Goal: Task Accomplishment & Management: Complete application form

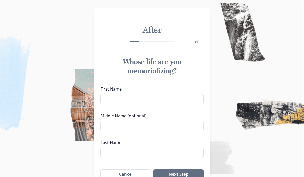
click at [135, 99] on input "First Name" at bounding box center [152, 99] width 103 height 10
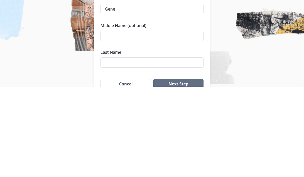
type input "Gene"
click at [165, 121] on input "Middle Name (optional)" at bounding box center [152, 126] width 103 height 10
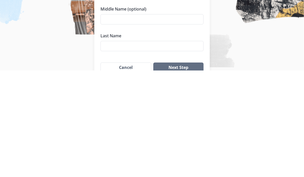
click at [164, 148] on input "Last Name" at bounding box center [152, 153] width 103 height 10
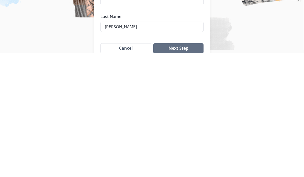
type input "[PERSON_NAME]"
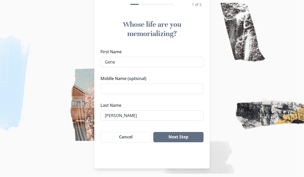
click at [189, 135] on button "Next Step" at bounding box center [178, 138] width 50 height 10
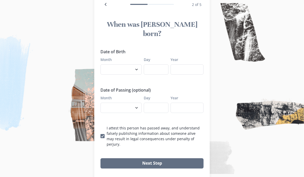
click at [139, 103] on select "January February March April May June July August September October November De…" at bounding box center [121, 108] width 41 height 10
select select "8"
click at [160, 103] on input "Day" at bounding box center [156, 108] width 25 height 10
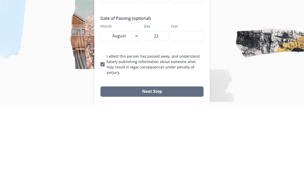
type input "22"
click at [193, 103] on input "Year" at bounding box center [187, 108] width 33 height 10
type input "2025"
click at [136, 103] on select "January February March April May June July August September October November De…" at bounding box center [121, 108] width 41 height 10
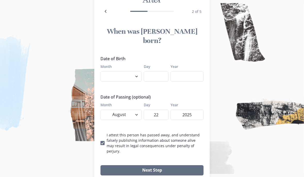
scroll to position [29, 0]
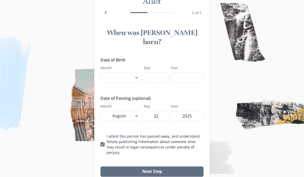
click at [138, 73] on select "January February March April May June July August September October November De…" at bounding box center [121, 78] width 41 height 10
select select "11"
click at [156, 73] on input "Day" at bounding box center [156, 78] width 25 height 10
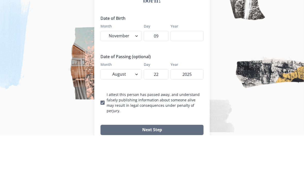
type input "09"
click at [196, 73] on input "Year" at bounding box center [187, 78] width 33 height 10
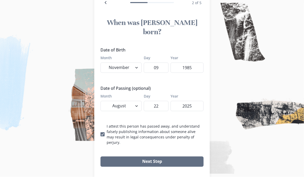
type input "1985"
click at [159, 157] on button "Next Step" at bounding box center [152, 162] width 103 height 10
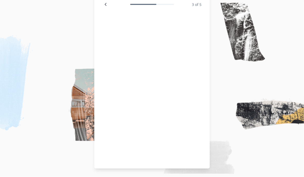
scroll to position [37, 0]
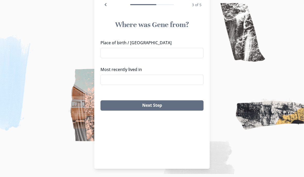
click at [125, 52] on input "Place of birth / [GEOGRAPHIC_DATA]" at bounding box center [152, 53] width 103 height 10
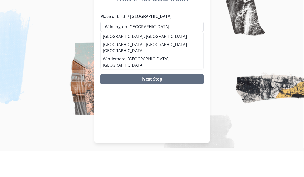
click at [126, 59] on li "[GEOGRAPHIC_DATA], [GEOGRAPHIC_DATA]" at bounding box center [152, 63] width 103 height 8
type input "[GEOGRAPHIC_DATA], [GEOGRAPHIC_DATA]"
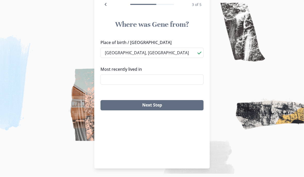
click at [163, 103] on button "Next Step" at bounding box center [152, 106] width 103 height 10
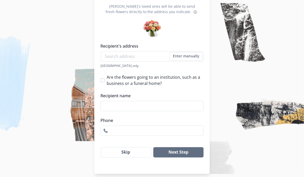
scroll to position [56, 0]
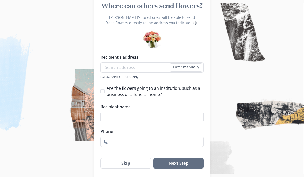
click at [188, 166] on button "Next Step" at bounding box center [178, 164] width 50 height 10
click at [149, 145] on input "Phone" at bounding box center [152, 142] width 103 height 10
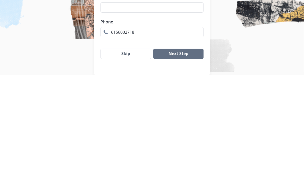
type input "6156002718"
click at [189, 151] on button "Next Step" at bounding box center [178, 156] width 50 height 10
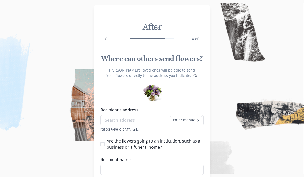
scroll to position [0, 0]
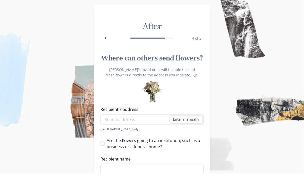
click at [109, 39] on button "Back" at bounding box center [106, 42] width 10 height 10
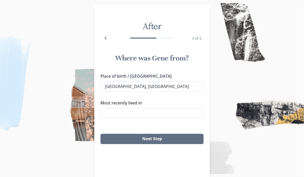
click at [151, 111] on input "Most recently lived in" at bounding box center [152, 113] width 103 height 10
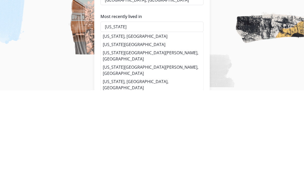
click at [126, 119] on li "[US_STATE], [GEOGRAPHIC_DATA]" at bounding box center [152, 123] width 103 height 8
type input "[US_STATE], [GEOGRAPHIC_DATA]"
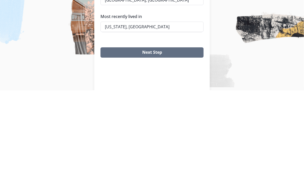
scroll to position [37, 0]
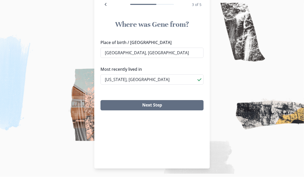
click at [160, 105] on button "Next Step" at bounding box center [152, 106] width 103 height 10
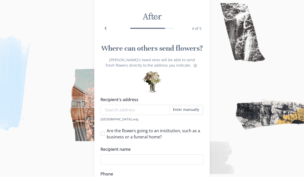
scroll to position [56, 0]
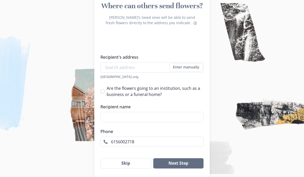
click at [130, 168] on button "Skip" at bounding box center [126, 164] width 51 height 10
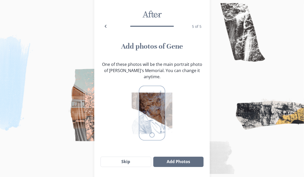
click at [131, 162] on button "Skip" at bounding box center [126, 162] width 51 height 10
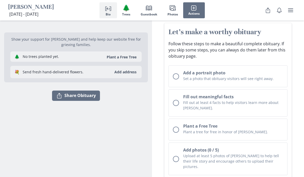
scroll to position [52, 0]
click at [177, 128] on div "Unchecked circle" at bounding box center [176, 130] width 6 height 6
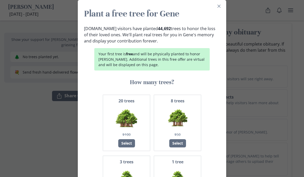
click at [220, 7] on icon "Close" at bounding box center [219, 6] width 3 height 3
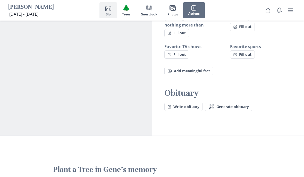
scroll to position [466, 0]
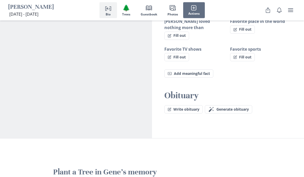
click at [232, 108] on span "Generate obituary" at bounding box center [233, 110] width 33 height 4
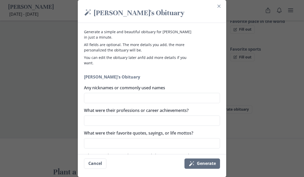
click at [221, 6] on icon "Close" at bounding box center [219, 6] width 3 height 3
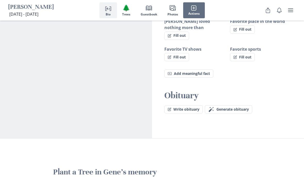
click at [195, 106] on button "Write obituary" at bounding box center [184, 110] width 38 height 8
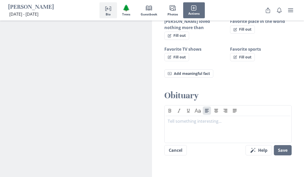
click at [180, 118] on p at bounding box center [228, 121] width 121 height 6
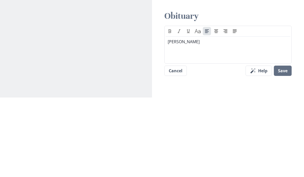
scroll to position [546, 0]
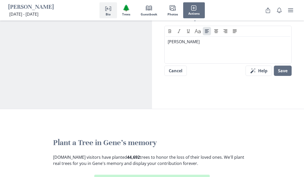
click at [196, 39] on p "[PERSON_NAME]" at bounding box center [228, 42] width 121 height 6
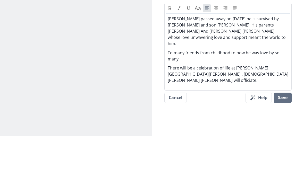
scroll to position [569, 0]
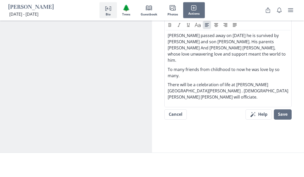
click at [286, 110] on button "Save" at bounding box center [283, 115] width 18 height 10
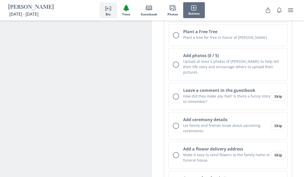
scroll to position [152, 0]
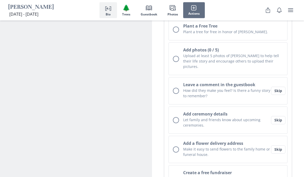
click at [278, 87] on button "Skip" at bounding box center [278, 91] width 14 height 8
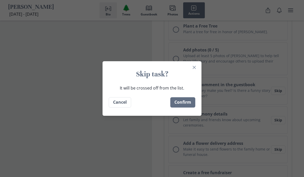
click at [184, 108] on button "Confirm" at bounding box center [183, 103] width 25 height 10
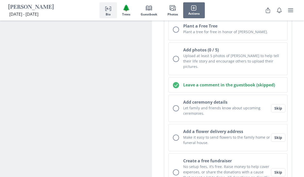
click at [284, 104] on button "Skip" at bounding box center [278, 108] width 14 height 8
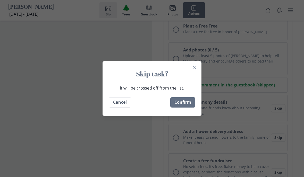
click at [185, 108] on button "Confirm" at bounding box center [183, 103] width 25 height 10
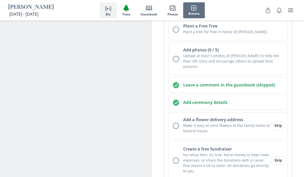
click at [281, 122] on button "Skip" at bounding box center [278, 126] width 14 height 8
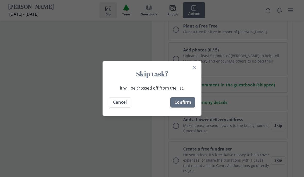
click at [181, 108] on button "Confirm" at bounding box center [183, 103] width 25 height 10
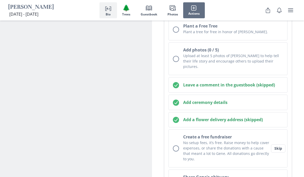
click at [279, 145] on button "Skip" at bounding box center [278, 149] width 14 height 8
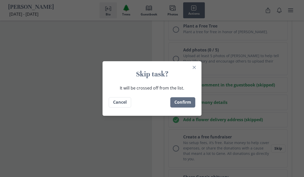
click at [184, 108] on button "Confirm" at bounding box center [183, 103] width 25 height 10
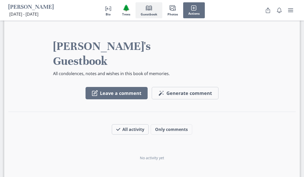
scroll to position [809, 0]
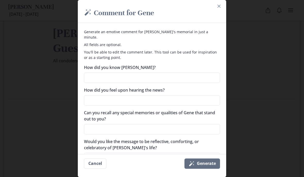
click at [220, 6] on icon "Close" at bounding box center [219, 6] width 3 height 3
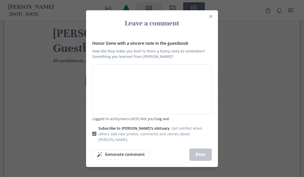
click at [211, 18] on icon "Close" at bounding box center [210, 16] width 3 height 3
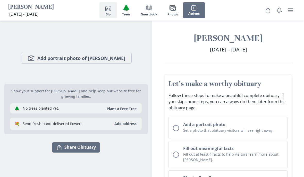
scroll to position [0, 0]
click at [227, 124] on h2 "Add a portrait photo" at bounding box center [233, 125] width 100 height 6
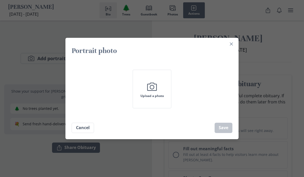
click at [156, 85] on icon "Camera" at bounding box center [152, 86] width 13 height 13
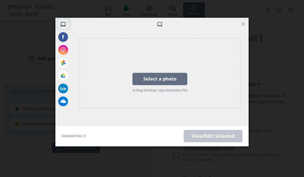
click at [153, 87] on div "Select a photo or drag and drop, copy and paste a file" at bounding box center [160, 73] width 61 height 52
click at [181, 78] on div "Select a photo" at bounding box center [160, 79] width 55 height 12
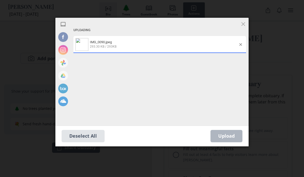
click at [231, 135] on div "Upload 0" at bounding box center [227, 136] width 32 height 12
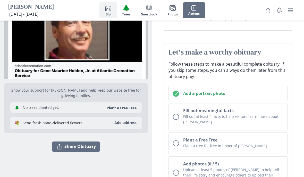
scroll to position [26, 0]
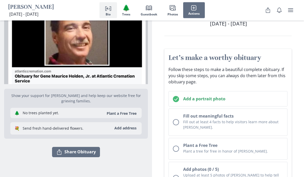
click at [59, 156] on button "Share Share Obituary" at bounding box center [76, 153] width 48 height 10
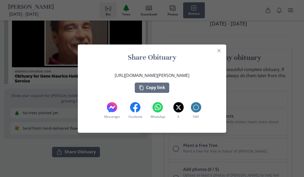
click at [114, 111] on icon at bounding box center [112, 107] width 10 height 10
click at [167, 90] on button "Copy link" at bounding box center [152, 88] width 35 height 10
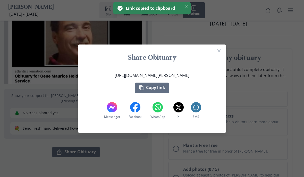
click at [177, 11] on div "Link copied to clipboard" at bounding box center [153, 8] width 55 height 6
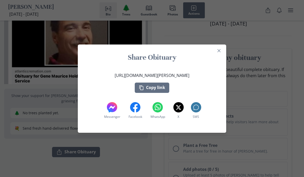
click at [159, 112] on icon at bounding box center [158, 107] width 10 height 10
click at [200, 104] on rect at bounding box center [196, 107] width 10 height 10
